Goal: Communication & Community: Share content

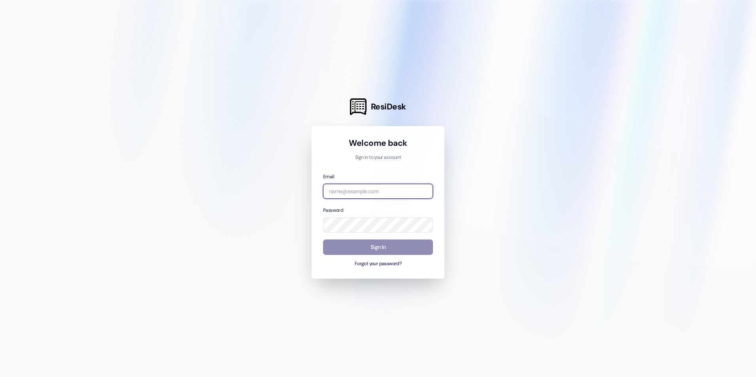
type input "[EMAIL_ADDRESS][DOMAIN_NAME]"
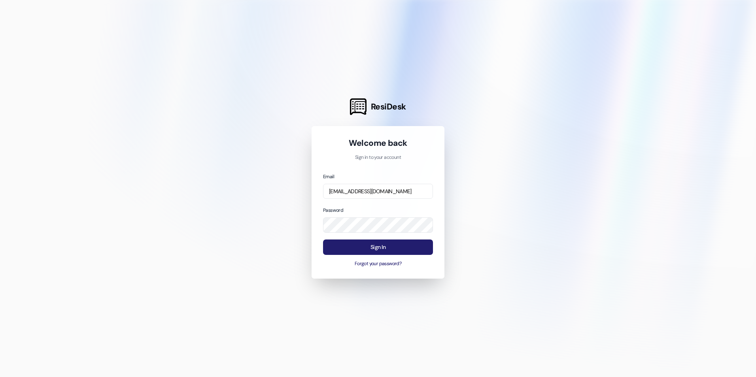
click at [402, 250] on button "Sign In" at bounding box center [378, 247] width 110 height 15
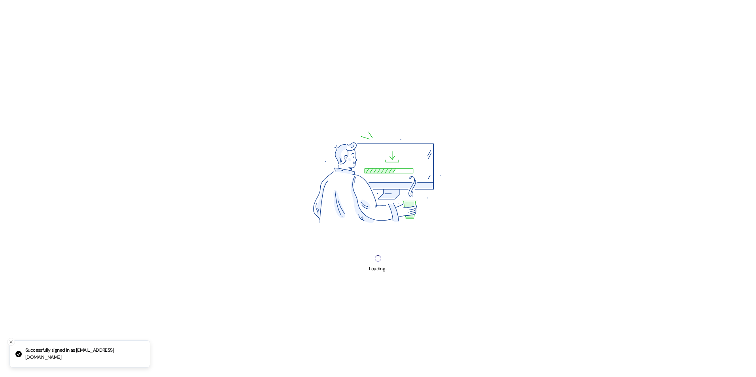
click at [400, 250] on div "Loading..." at bounding box center [378, 188] width 756 height 377
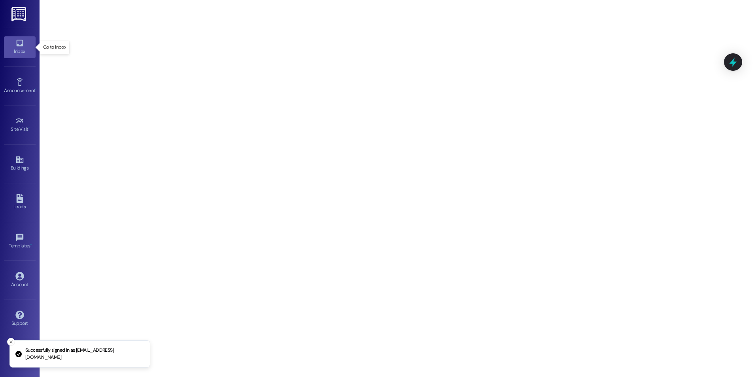
click at [22, 49] on div "Inbox" at bounding box center [20, 51] width 40 height 8
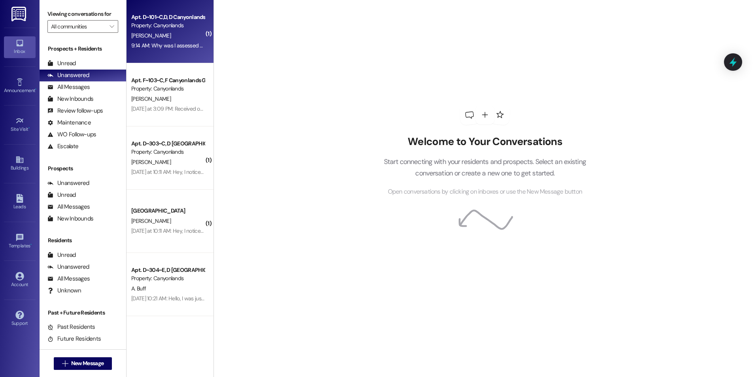
click at [164, 47] on div "9:14 AM: Why was I assessed a 75$ cleaning fee? I was not aware of any cleaning…" at bounding box center [299, 45] width 337 height 7
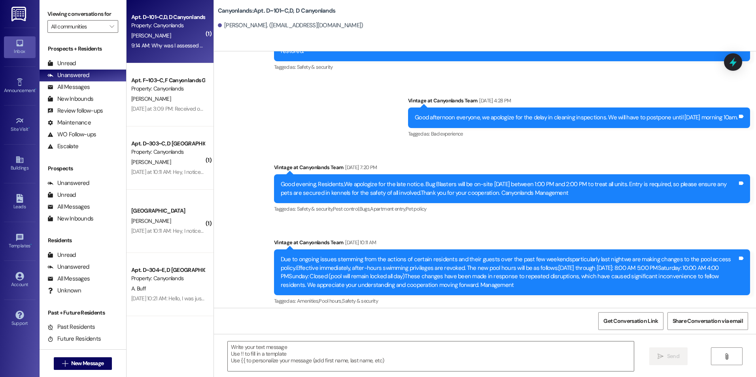
scroll to position [14688, 0]
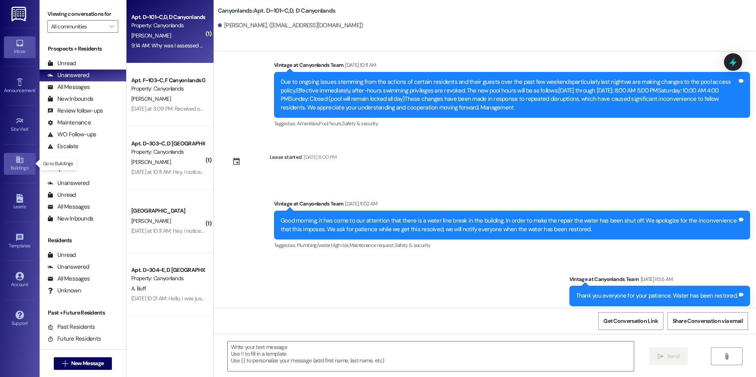
click at [18, 165] on div "Buildings" at bounding box center [20, 168] width 40 height 8
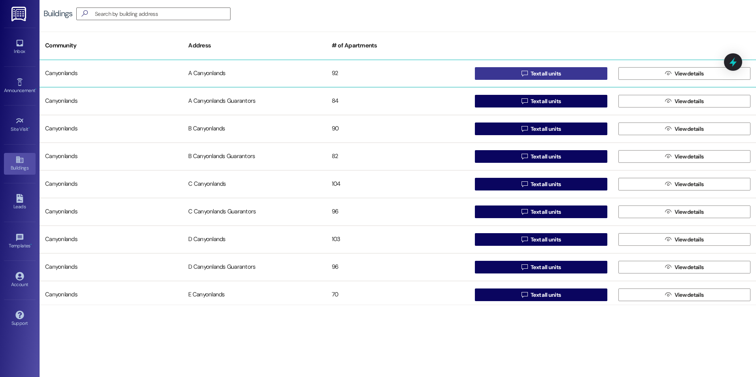
click at [497, 77] on button " Text all units" at bounding box center [541, 73] width 132 height 13
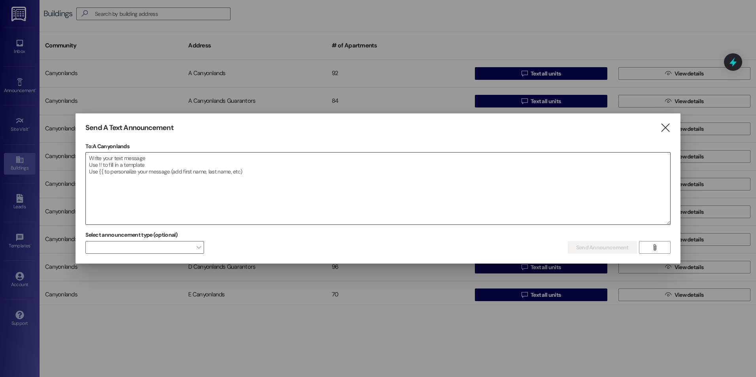
click at [300, 162] on textarea at bounding box center [378, 189] width 585 height 72
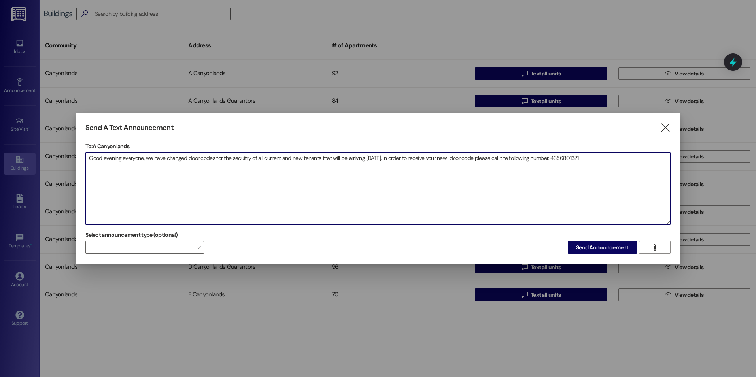
click at [565, 157] on textarea "Good evening everyone, we have changed door codes for the secuitry of all curre…" at bounding box center [378, 189] width 585 height 72
click at [577, 158] on textarea "Good evening everyone, we have changed door codes for the secuitry of all curre…" at bounding box center [378, 189] width 585 height 72
click at [613, 159] on textarea "Good evening everyone, we have changed door codes for the secuitry of all curre…" at bounding box center [378, 189] width 585 height 72
drag, startPoint x: 600, startPoint y: 159, endPoint x: 85, endPoint y: 150, distance: 515.2
click at [85, 150] on div "Send A Text Announcement  To: A Canyonlands  Drop image file here Good evenin…" at bounding box center [378, 189] width 605 height 151
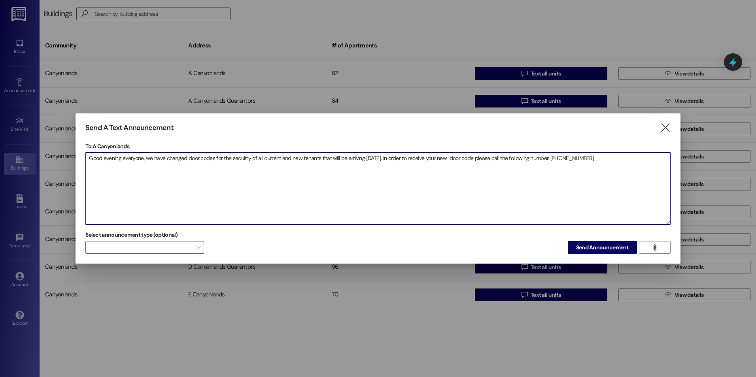
drag, startPoint x: 234, startPoint y: 158, endPoint x: 357, endPoint y: 187, distance: 126.0
click at [366, 190] on textarea "Good evening everyone, we have changed door codes for the secuitry of all curre…" at bounding box center [378, 189] width 585 height 72
drag, startPoint x: 592, startPoint y: 156, endPoint x: 79, endPoint y: 156, distance: 513.2
click at [79, 156] on div "Send A Text Announcement  To: A Canyonlands  Drop image file here Good evenin…" at bounding box center [378, 189] width 605 height 151
click at [355, 182] on textarea "Good evening everyone, we have changed door codes for the security of all curre…" at bounding box center [378, 189] width 585 height 72
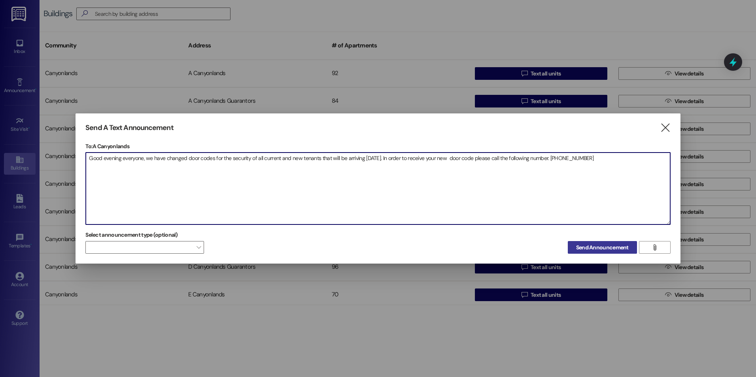
type textarea "Good evening everyone, we have changed door codes for the security of all curre…"
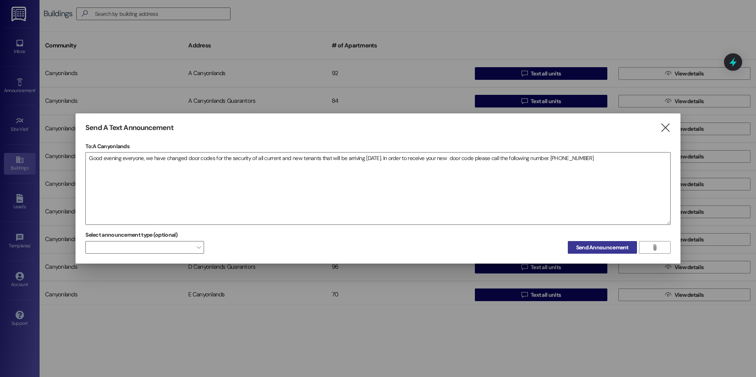
click at [606, 247] on span "Send Announcement" at bounding box center [602, 248] width 53 height 8
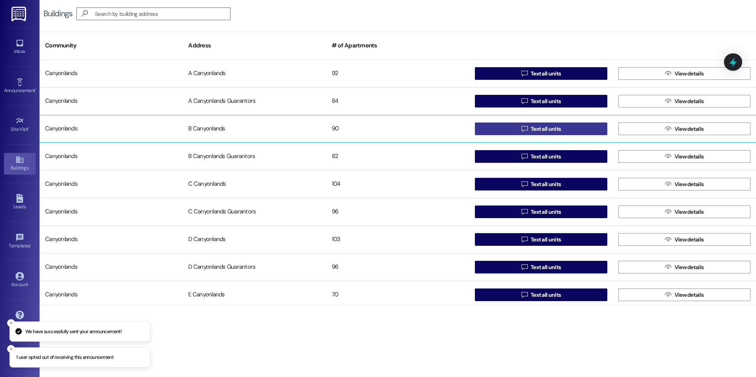
click at [531, 131] on span "Text all units" at bounding box center [546, 129] width 30 height 8
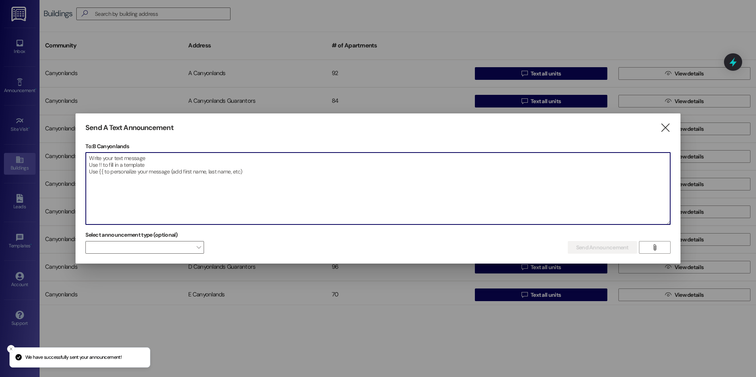
drag, startPoint x: 394, startPoint y: 170, endPoint x: 353, endPoint y: 175, distance: 41.9
click at [353, 175] on textarea at bounding box center [378, 189] width 585 height 72
click at [351, 171] on textarea at bounding box center [378, 189] width 585 height 72
paste textarea "Good evening everyone, we have changed door codes for the security of all curre…"
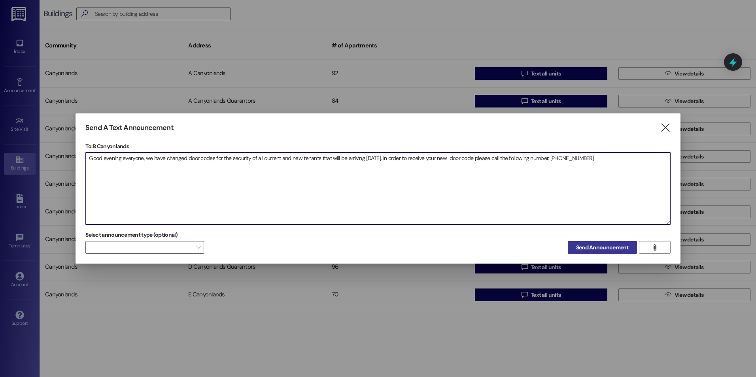
type textarea "Good evening everyone, we have changed door codes for the security of all curre…"
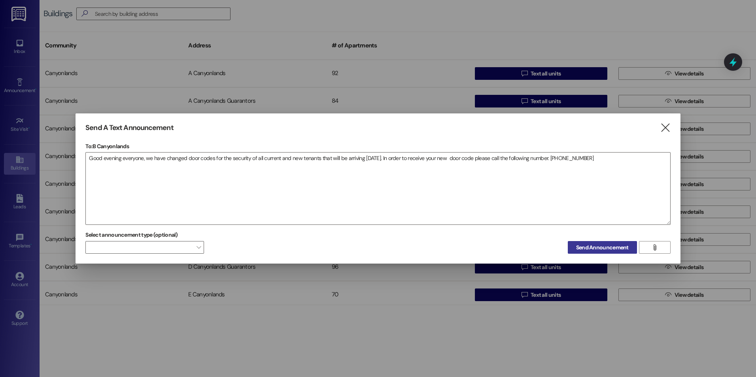
click at [614, 252] on button "Send Announcement" at bounding box center [602, 247] width 69 height 13
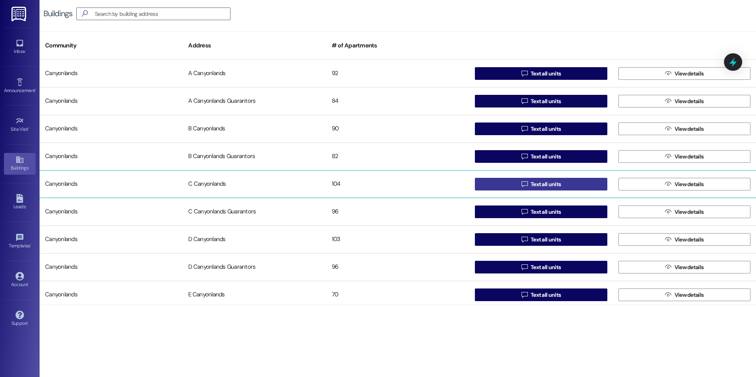
click at [526, 186] on icon "" at bounding box center [525, 184] width 6 height 6
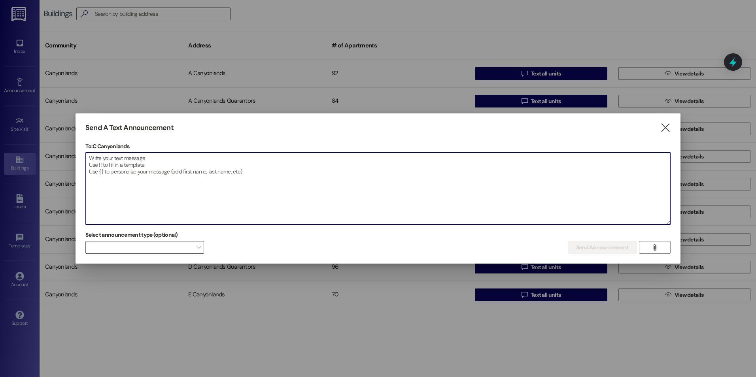
paste textarea "Good evening everyone, we have changed door codes for the security of all curre…"
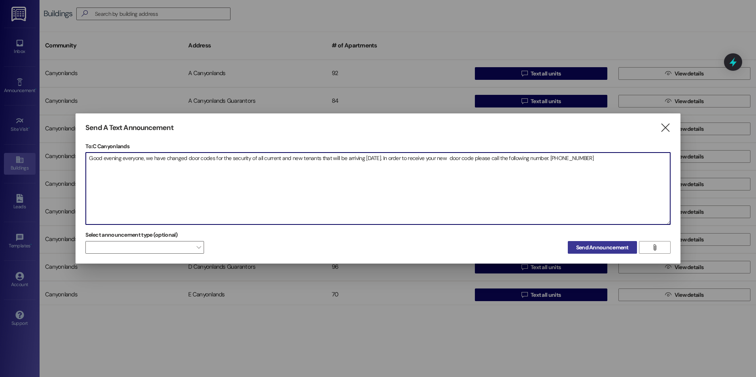
type textarea "Good evening everyone, we have changed door codes for the security of all curre…"
drag, startPoint x: 601, startPoint y: 253, endPoint x: 585, endPoint y: 252, distance: 16.2
click at [601, 254] on button "Send Announcement" at bounding box center [602, 247] width 69 height 13
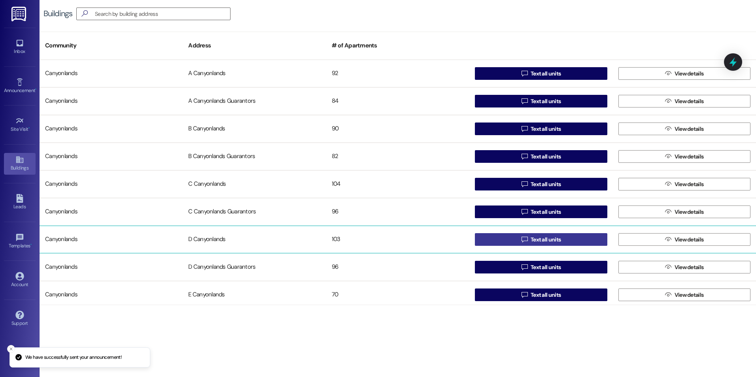
click at [516, 239] on button " Text all units" at bounding box center [541, 239] width 132 height 13
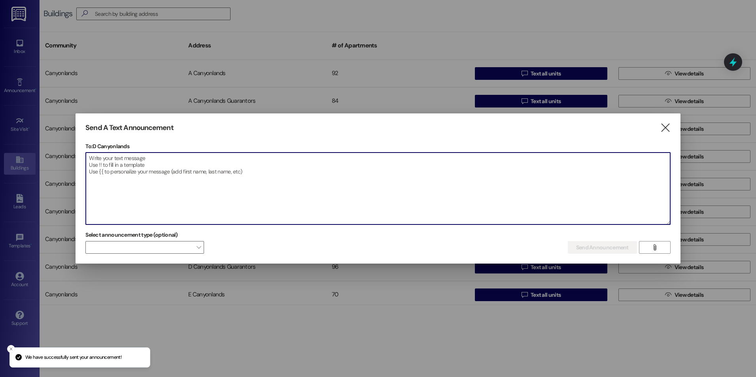
paste textarea "Good evening everyone, we have changed door codes for the security of all curre…"
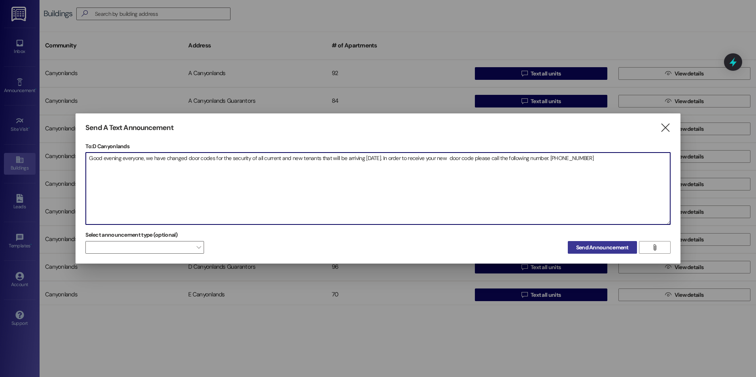
type textarea "Good evening everyone, we have changed door codes for the security of all curre…"
click at [578, 246] on span "Send Announcement" at bounding box center [602, 248] width 53 height 8
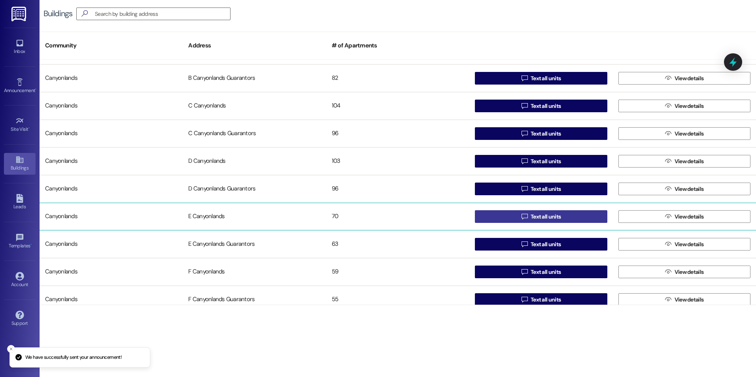
scroll to position [79, 0]
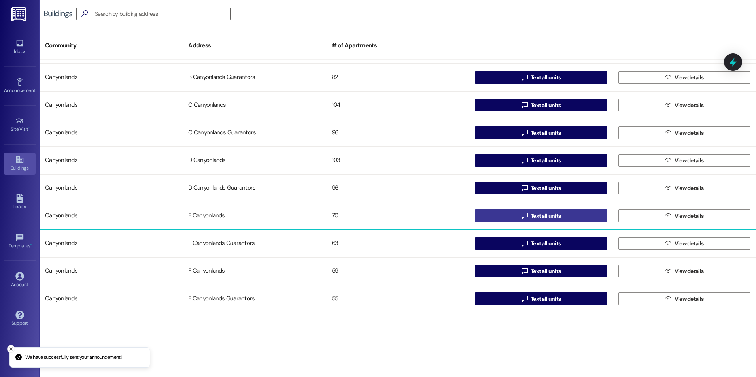
click at [506, 217] on button " Text all units" at bounding box center [541, 216] width 132 height 13
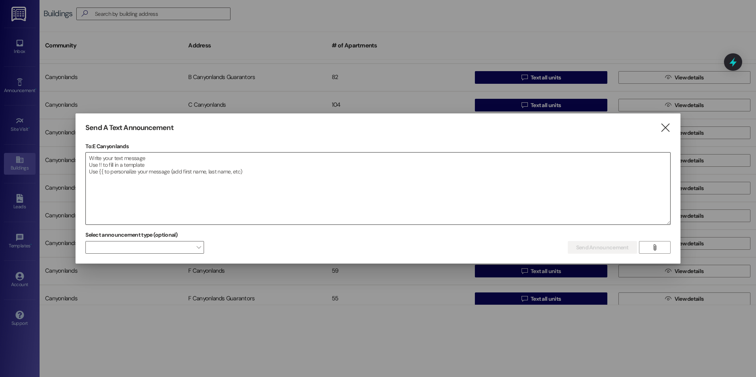
click at [394, 196] on textarea at bounding box center [378, 189] width 585 height 72
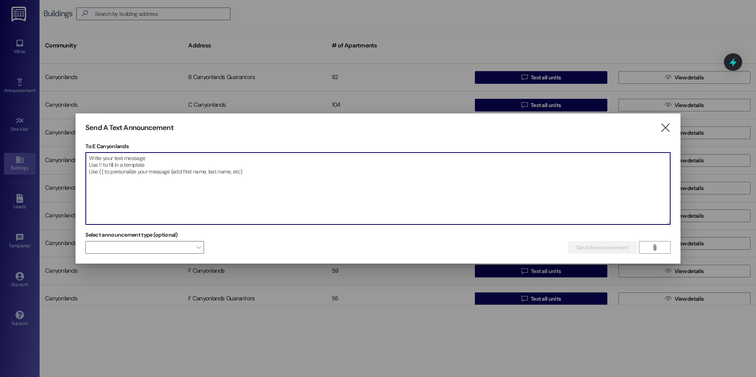
paste textarea "Good evening everyone, we have changed door codes for the security of all curre…"
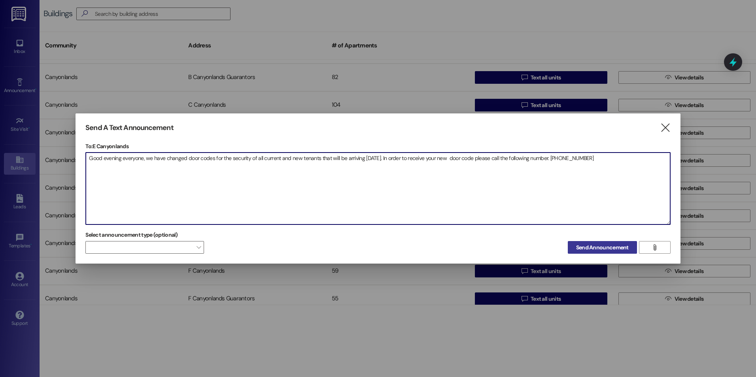
type textarea "Good evening everyone, we have changed door codes for the security of all curre…"
click at [577, 248] on span "Send Announcement" at bounding box center [602, 248] width 53 height 8
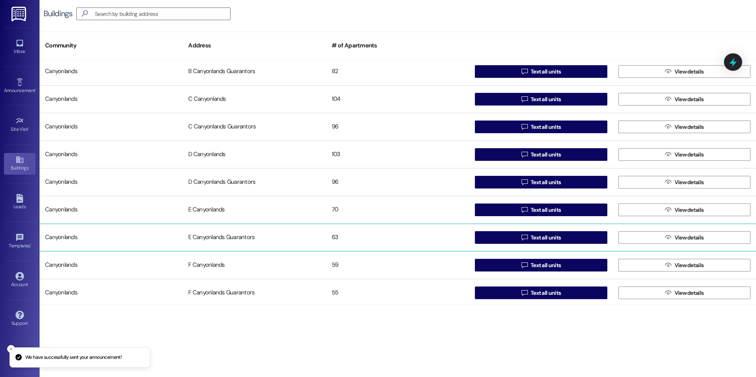
scroll to position [87, 0]
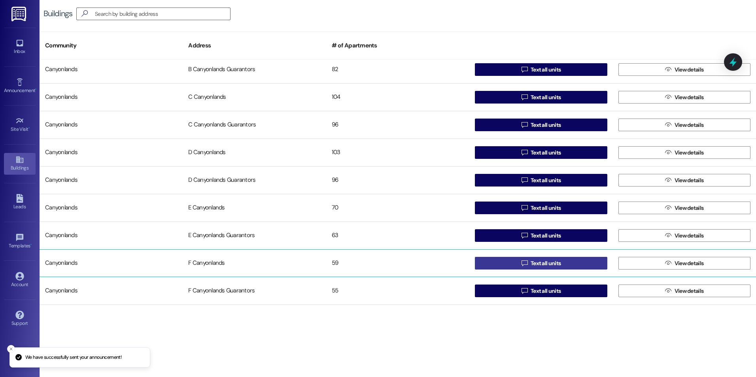
click at [502, 265] on button " Text all units" at bounding box center [541, 263] width 132 height 13
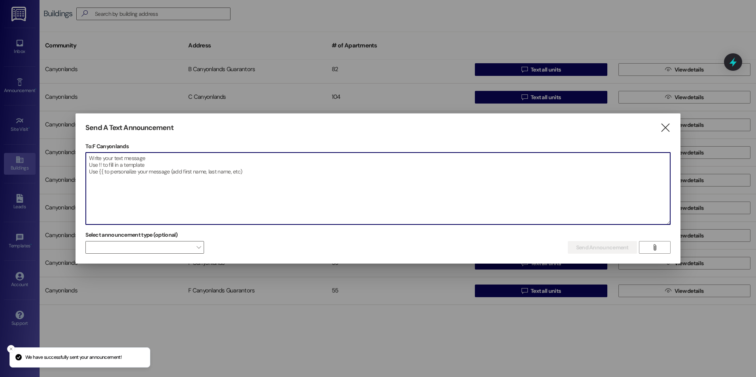
click at [397, 190] on textarea at bounding box center [378, 189] width 585 height 72
paste textarea "Good evening everyone, we have changed door codes for the security of all curre…"
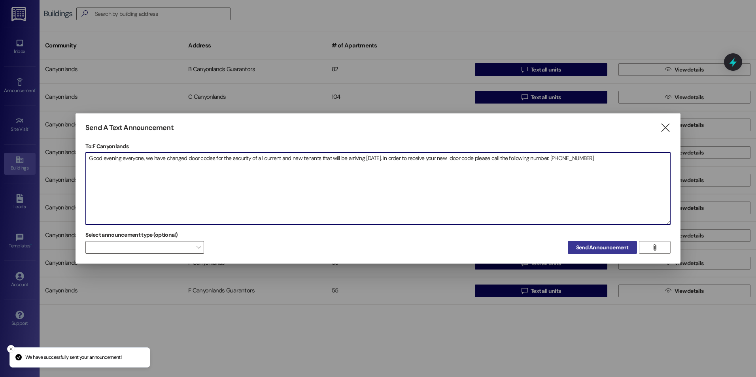
type textarea "Good evening everyone, we have changed door codes for the security of all curre…"
click at [591, 251] on span "Send Announcement" at bounding box center [602, 248] width 53 height 8
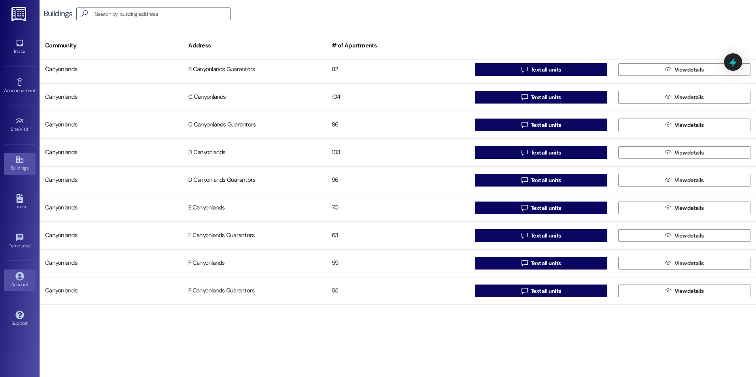
click at [18, 273] on icon at bounding box center [19, 276] width 8 height 8
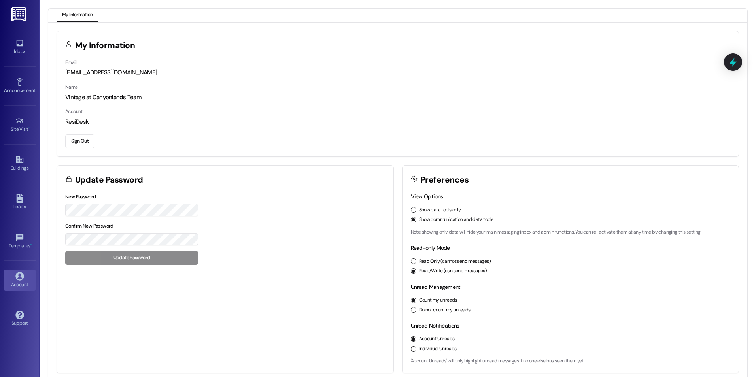
click at [81, 137] on button "Sign Out" at bounding box center [79, 142] width 29 height 14
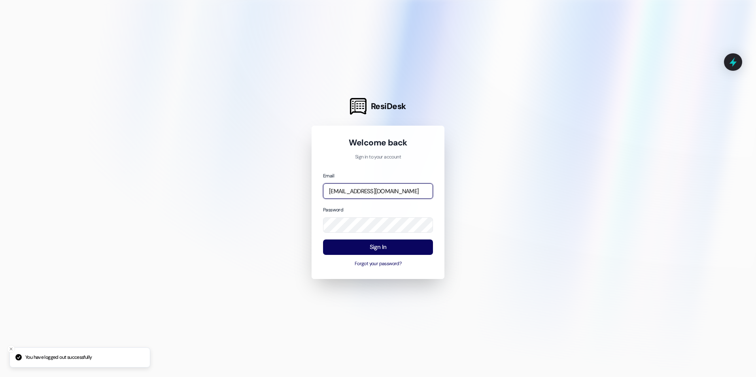
click at [361, 191] on input "[EMAIL_ADDRESS][DOMAIN_NAME]" at bounding box center [378, 191] width 110 height 15
type input "[EMAIL_ADDRESS][DOMAIN_NAME]"
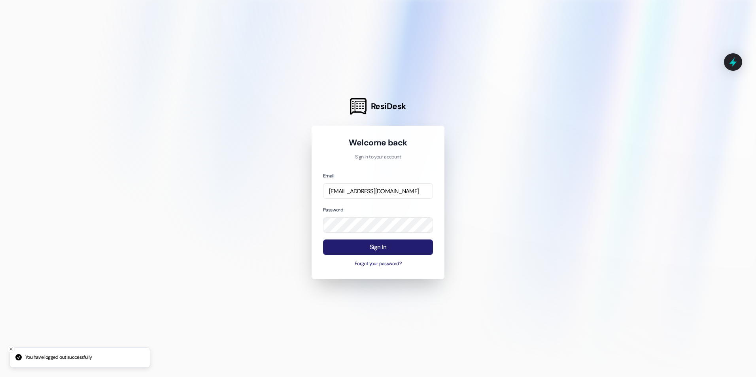
click at [379, 243] on button "Sign In" at bounding box center [378, 247] width 110 height 15
